Goal: Information Seeking & Learning: Check status

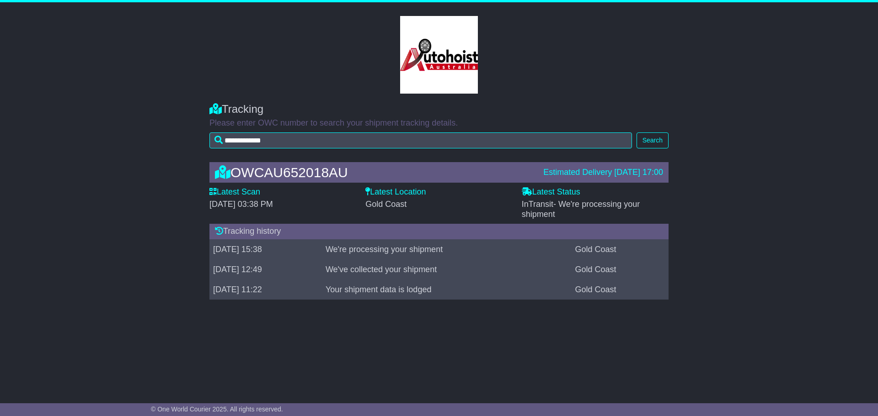
click at [338, 322] on div "**********" at bounding box center [439, 195] width 878 height 387
click at [650, 141] on button "Search" at bounding box center [652, 141] width 32 height 16
click at [661, 140] on button "Search" at bounding box center [652, 141] width 32 height 16
